Goal: Task Accomplishment & Management: Manage account settings

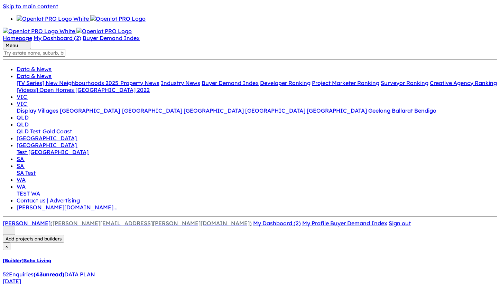
type textarea "1111"
type textarea "1"
type textarea "2222"
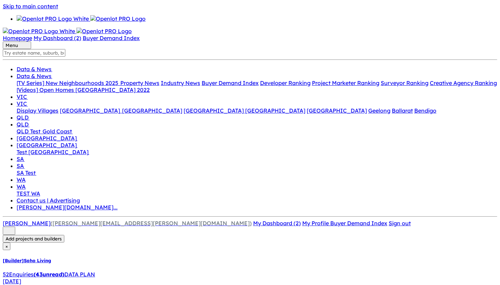
drag, startPoint x: 271, startPoint y: 37, endPoint x: 315, endPoint y: 35, distance: 44.0
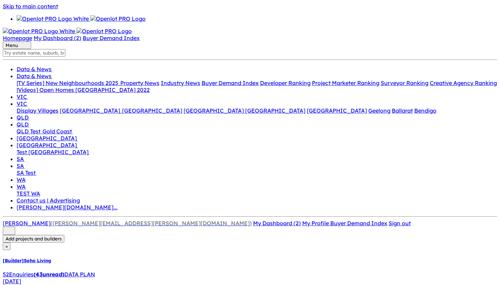
type textarea "333333331231231212312"
drag, startPoint x: 229, startPoint y: 114, endPoint x: 140, endPoint y: 107, distance: 88.8
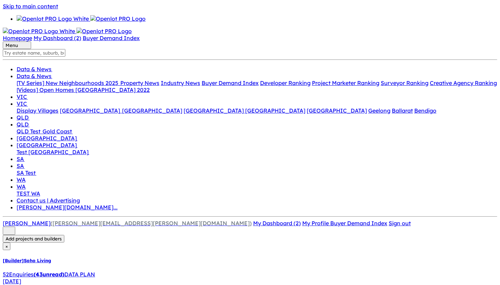
drag, startPoint x: 223, startPoint y: 122, endPoint x: 102, endPoint y: 105, distance: 122.2
paste textarea "New 4 bed House & Land from $599,000. Introducing, Palomino – a locale brimming…"
type textarea "New 4 bed House & Land from $599,000. Introducing, Palomino – a locale brimming…"
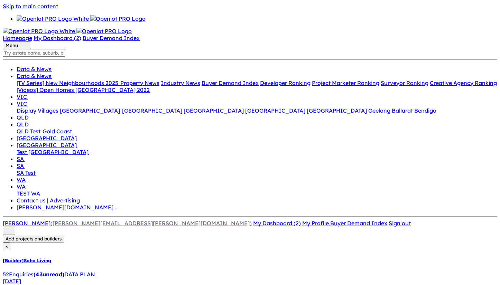
drag, startPoint x: 242, startPoint y: 101, endPoint x: 114, endPoint y: 81, distance: 128.8
paste textarea "New 4 bed House & Land from $599,000. Introducing, Palomino – a locale brimming…"
type textarea "New 4 bed House & Land from $599,000. Introducing, Palomino – a locale brimming…"
drag, startPoint x: 267, startPoint y: 228, endPoint x: 150, endPoint y: 195, distance: 121.1
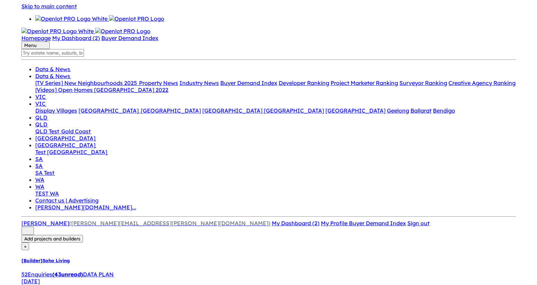
scroll to position [0, 0]
